Goal: Transaction & Acquisition: Subscribe to service/newsletter

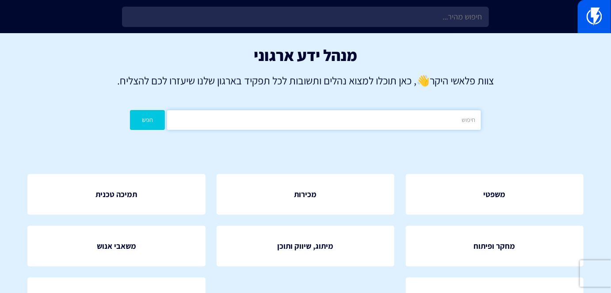
click at [367, 125] on input "text" at bounding box center [324, 120] width 314 height 20
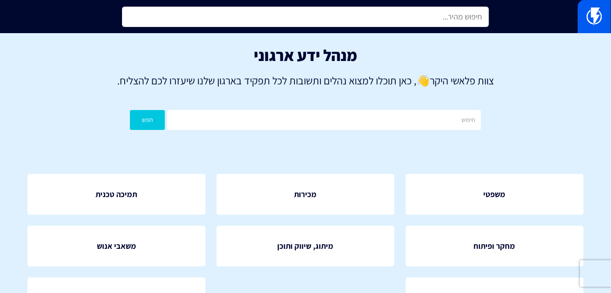
click at [415, 27] on input "text" at bounding box center [305, 17] width 367 height 20
type input "י"
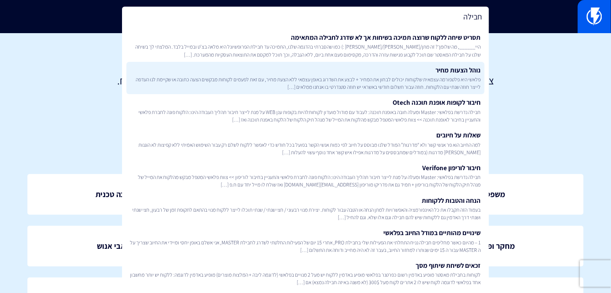
type input "חבילה"
click at [443, 80] on span "פלאשי היא פלטפורמה עצמאית שלקוחות יכולים לבחון את המחיר + לבצע את השדרוג באופן …" at bounding box center [305, 83] width 351 height 15
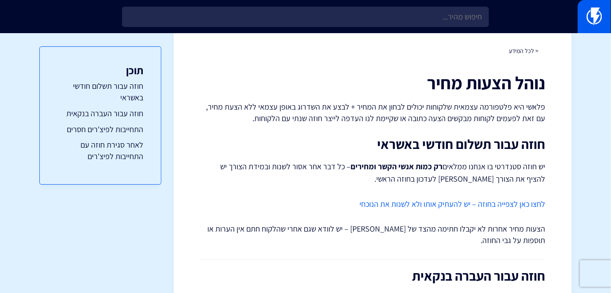
scroll to position [40, 0]
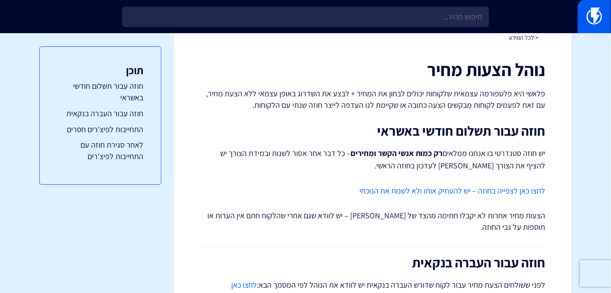
click at [438, 27] on div at bounding box center [305, 16] width 611 height 33
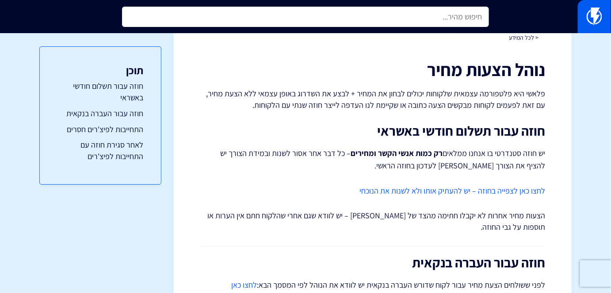
click at [440, 23] on input "text" at bounding box center [305, 17] width 367 height 20
type input "ב"
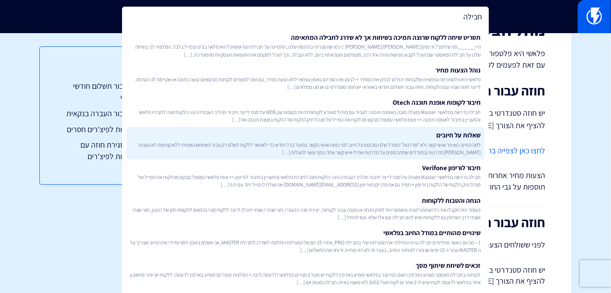
scroll to position [0, 0]
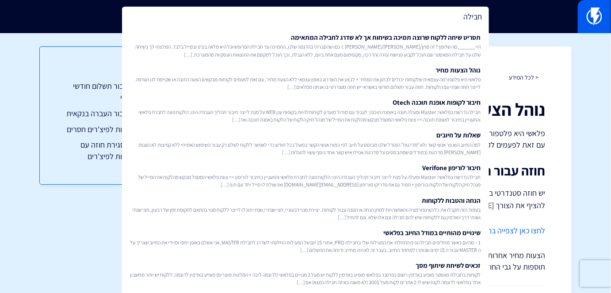
click at [462, 17] on input "חבילה" at bounding box center [305, 17] width 367 height 20
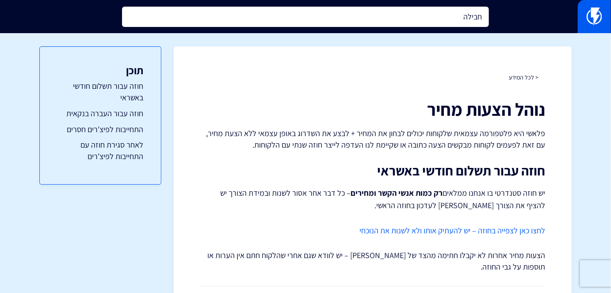
click at [462, 17] on input "חבילה" at bounding box center [305, 17] width 367 height 20
type input "חבילה"
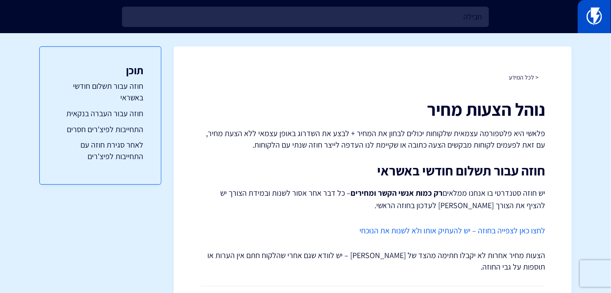
click at [589, 10] on img at bounding box center [594, 17] width 15 height 18
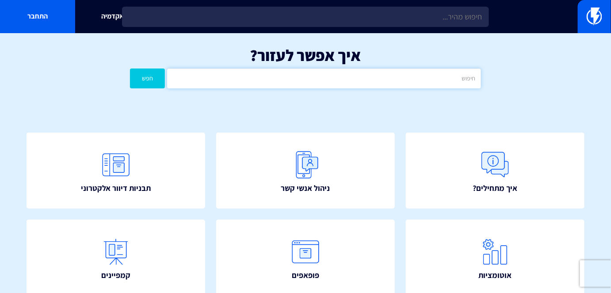
click at [429, 73] on input "text" at bounding box center [324, 79] width 314 height 20
type input "חבילה"
click at [130, 69] on button "חפש" at bounding box center [147, 79] width 35 height 20
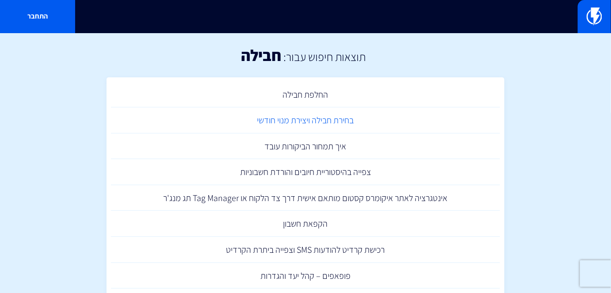
click at [337, 125] on link "בחירת חבילה ויצירת מנוי חודשי" at bounding box center [305, 120] width 389 height 26
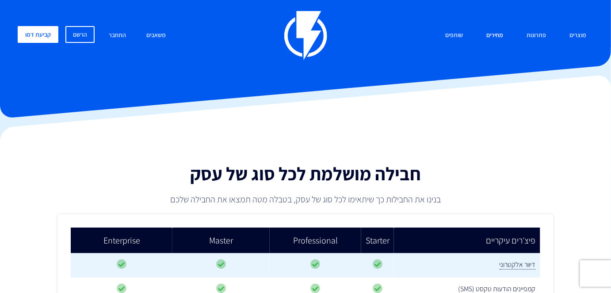
click at [501, 34] on link "מחירים" at bounding box center [495, 35] width 30 height 19
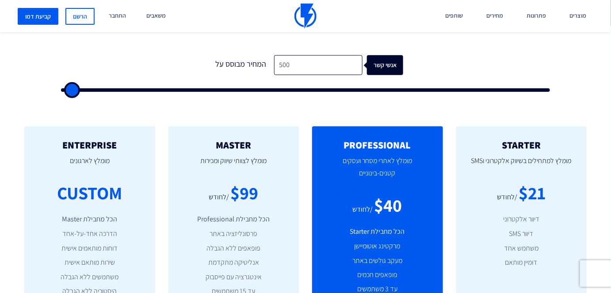
scroll to position [281, 0]
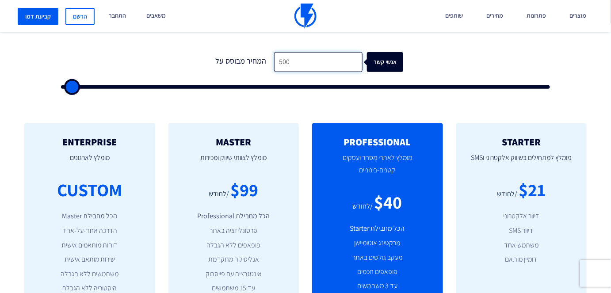
click at [318, 65] on input "500" at bounding box center [318, 62] width 88 height 20
type input "2"
type input "500"
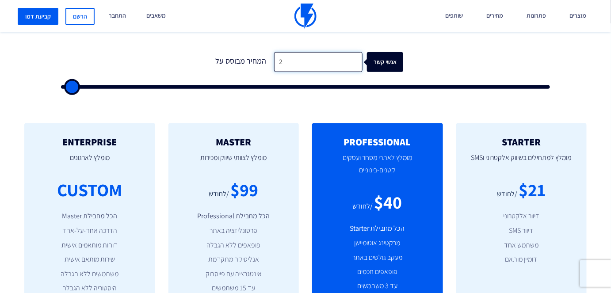
type input "28"
type input "500"
type input "289"
type input "500"
type input "2,899"
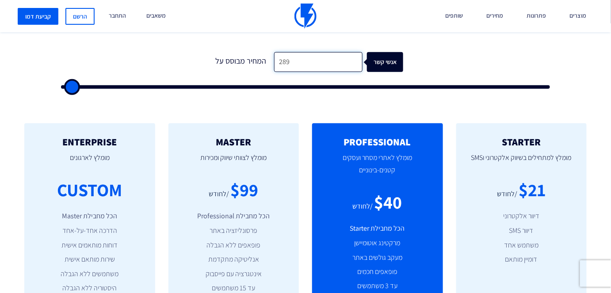
type input "3000"
type input "28,994"
type input "29000"
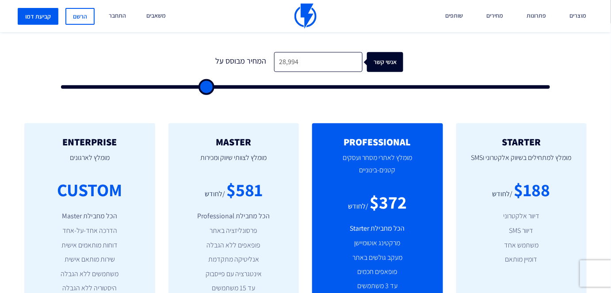
click at [203, 165] on p "מומלץ לצוותי שיווק ומכירות" at bounding box center [234, 162] width 104 height 30
click at [241, 160] on p "מומלץ לצוותי שיווק ומכירות" at bounding box center [234, 162] width 104 height 30
click at [249, 156] on p "מומלץ לצוותי שיווק ומכירות" at bounding box center [234, 162] width 104 height 30
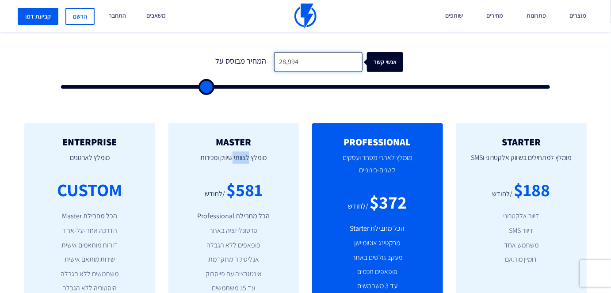
click at [321, 57] on input "28,994" at bounding box center [318, 62] width 88 height 20
type input "2"
type input "500"
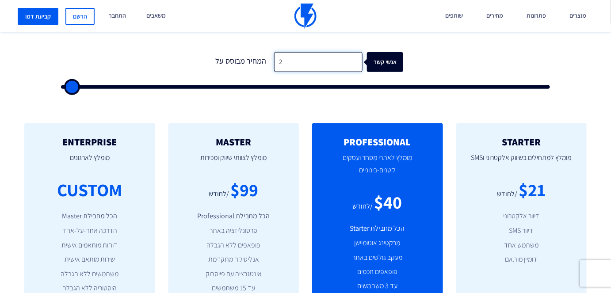
type input "28"
type input "500"
type input "289"
type input "500"
type input "2,899"
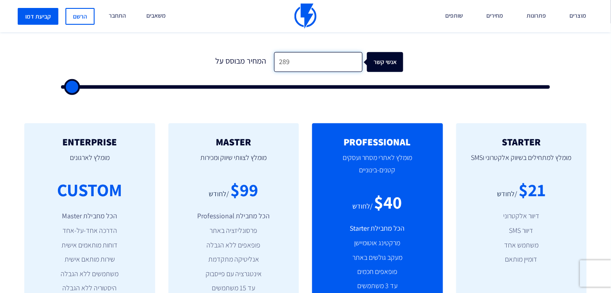
type input "3000"
type input "28,994"
type input "29000"
